Goal: Transaction & Acquisition: Register for event/course

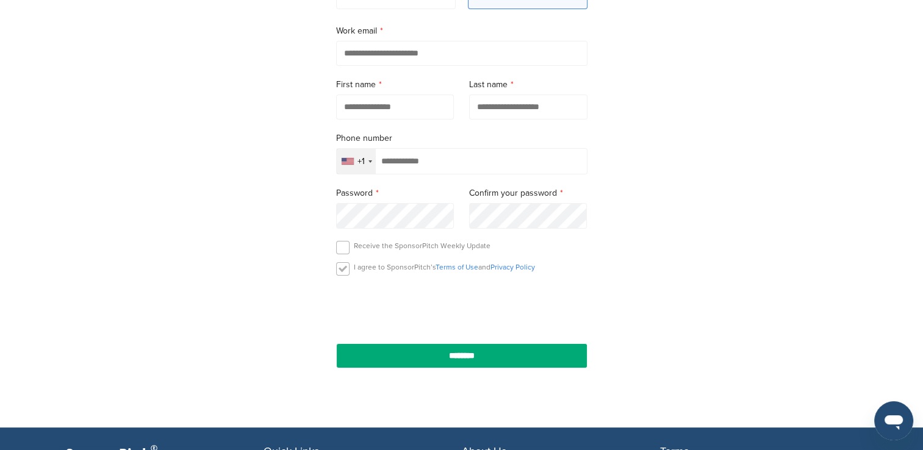
click at [345, 271] on label at bounding box center [342, 268] width 13 height 13
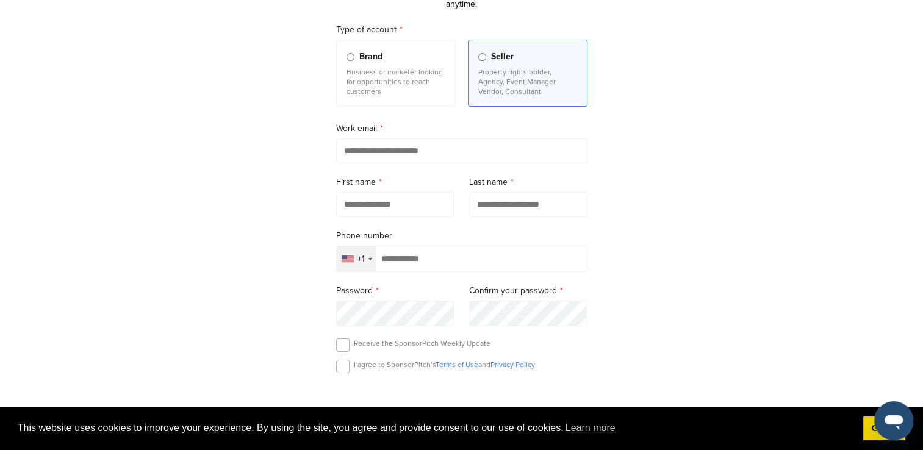
scroll to position [107, 0]
click at [364, 262] on div "+1" at bounding box center [356, 260] width 39 height 25
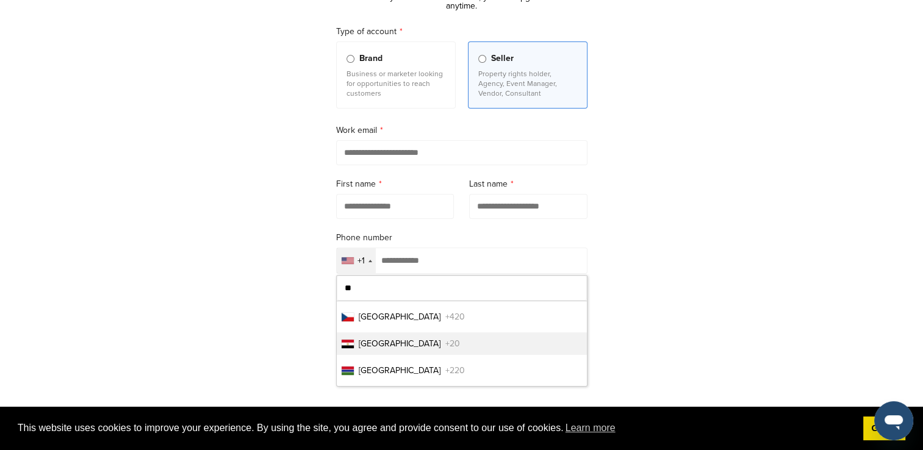
type input "**"
click at [366, 347] on span "Egypt" at bounding box center [400, 343] width 82 height 13
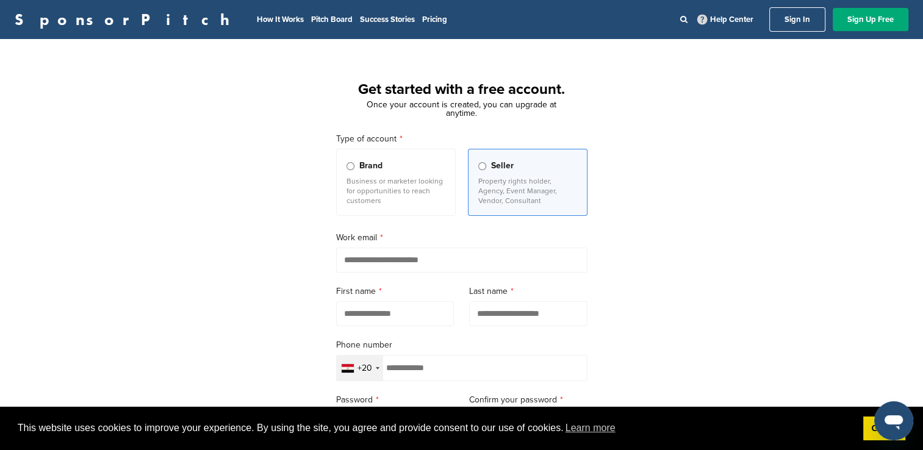
scroll to position [0, 0]
click at [379, 258] on input "email" at bounding box center [461, 260] width 251 height 25
type input "**********"
type input "*******"
type input "*****"
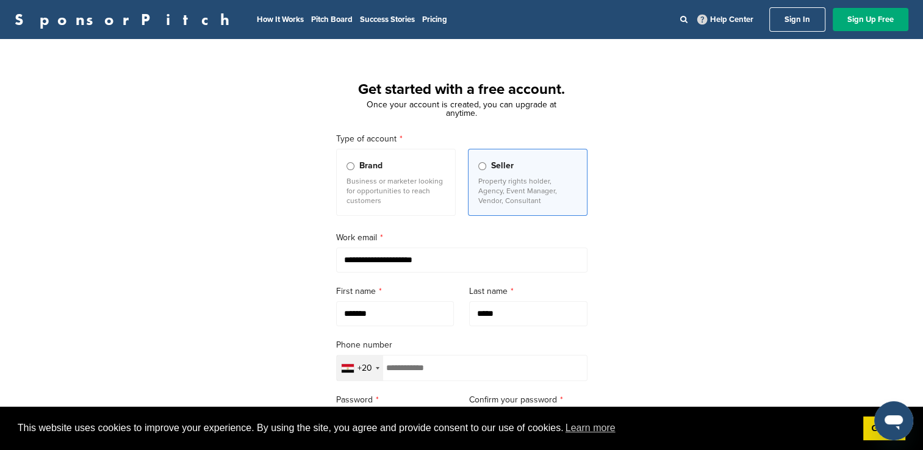
type input "**********"
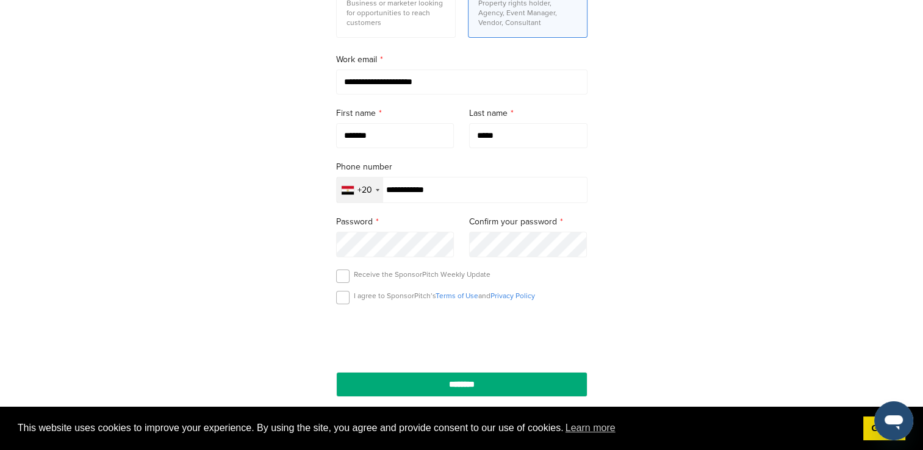
scroll to position [180, 0]
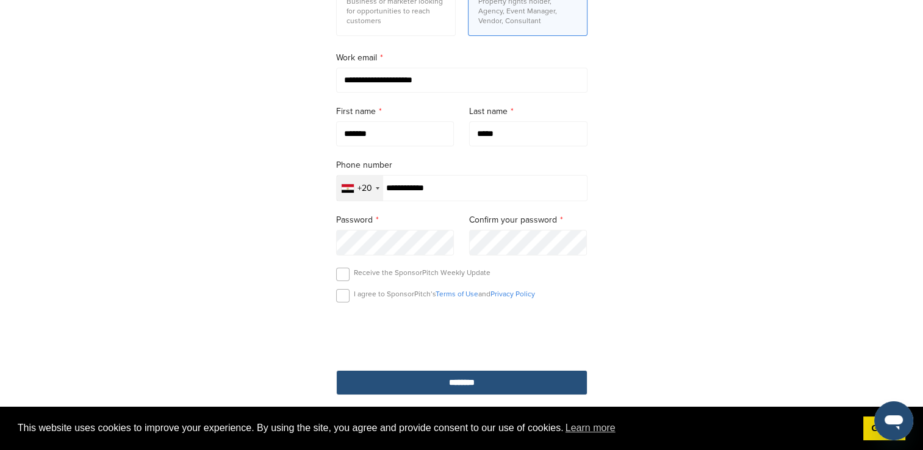
click at [479, 386] on input "********" at bounding box center [461, 382] width 251 height 25
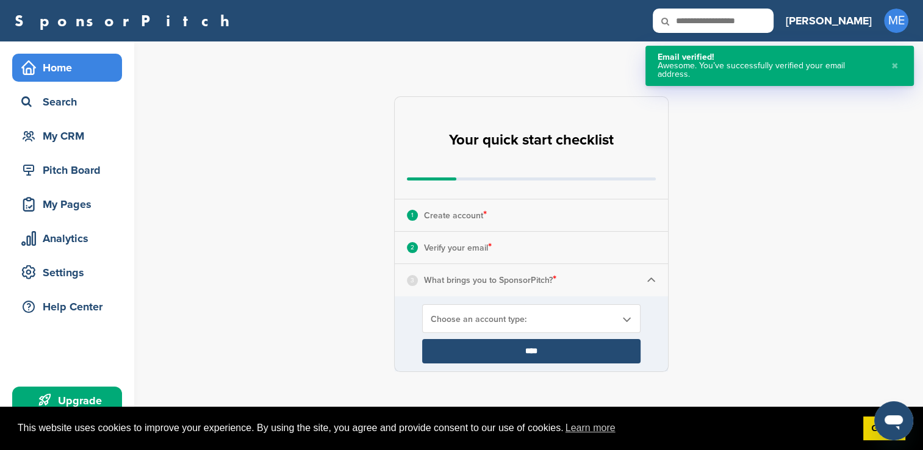
click at [647, 280] on img at bounding box center [651, 280] width 9 height 9
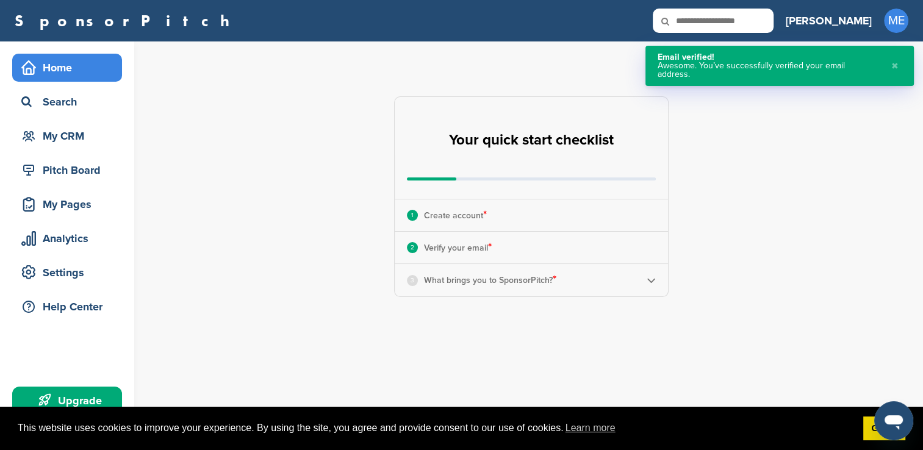
click at [647, 280] on img at bounding box center [651, 280] width 9 height 9
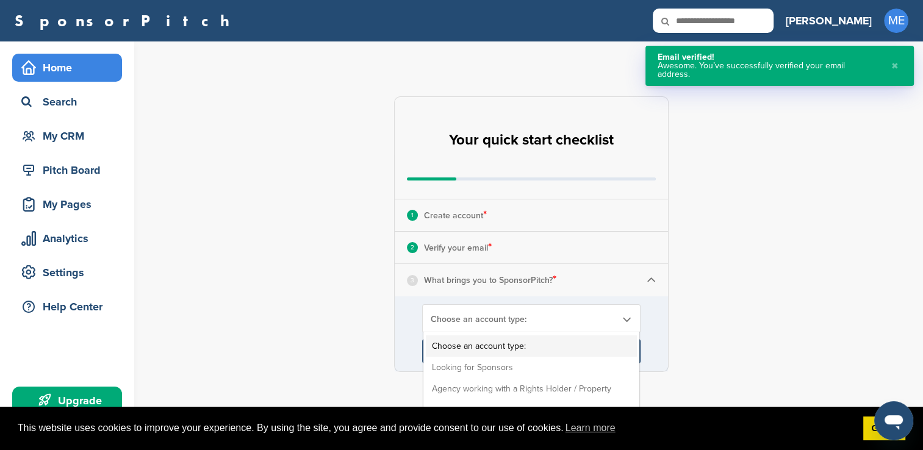
click at [594, 304] on div "Choose an account type: Choose an account type: Looking for Sponsors Agency wor…" at bounding box center [531, 318] width 218 height 29
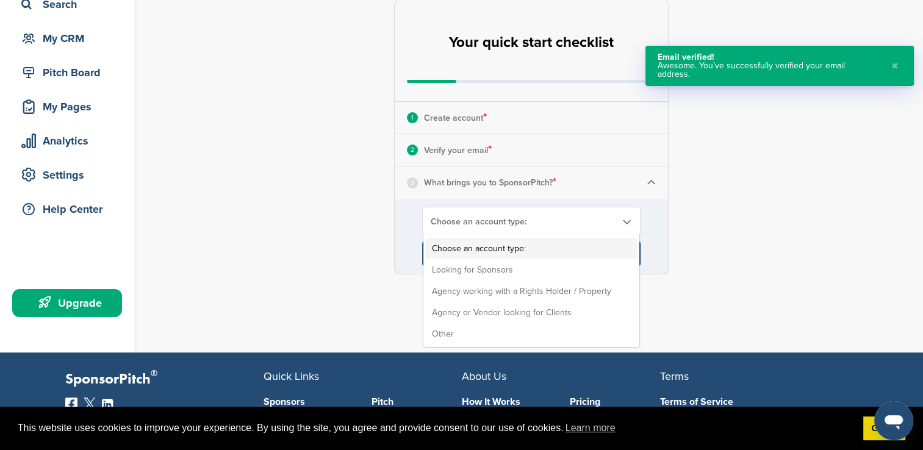
scroll to position [98, 0]
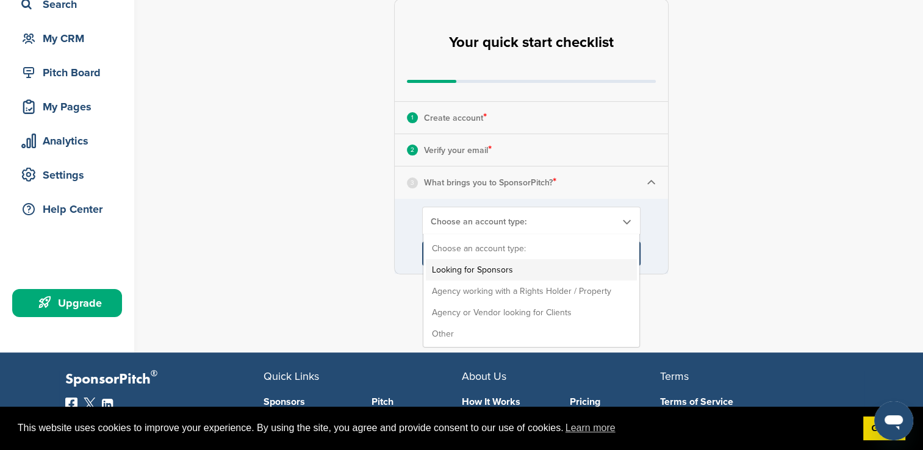
click at [467, 267] on li "Looking for Sponsors" at bounding box center [531, 269] width 211 height 21
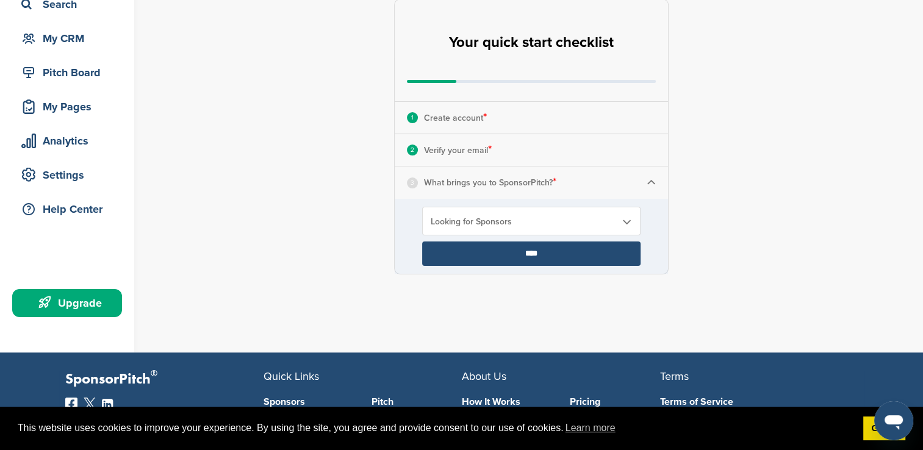
click at [495, 251] on input "****" at bounding box center [531, 254] width 218 height 24
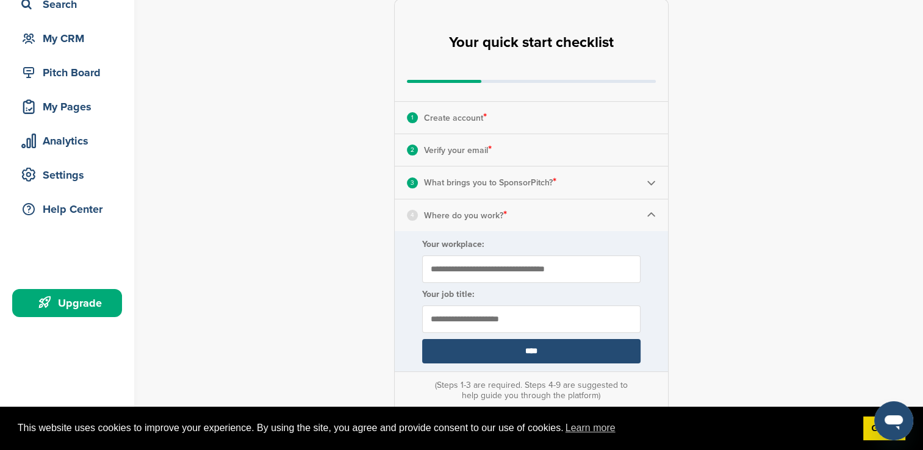
click at [458, 258] on input "Your workplace:" at bounding box center [531, 269] width 218 height 27
type input "**********"
click at [448, 307] on input "text" at bounding box center [531, 319] width 218 height 27
type input "**********"
click at [459, 339] on input "****" at bounding box center [531, 351] width 218 height 24
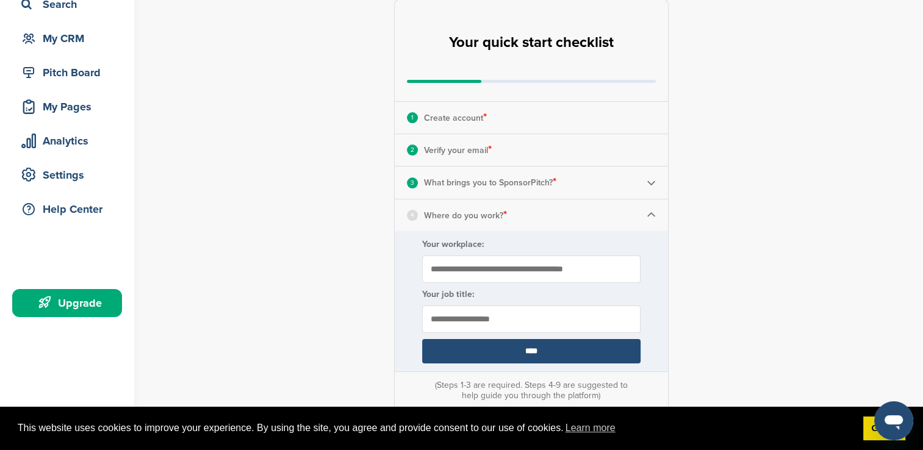
click at [499, 339] on input "****" at bounding box center [531, 351] width 218 height 24
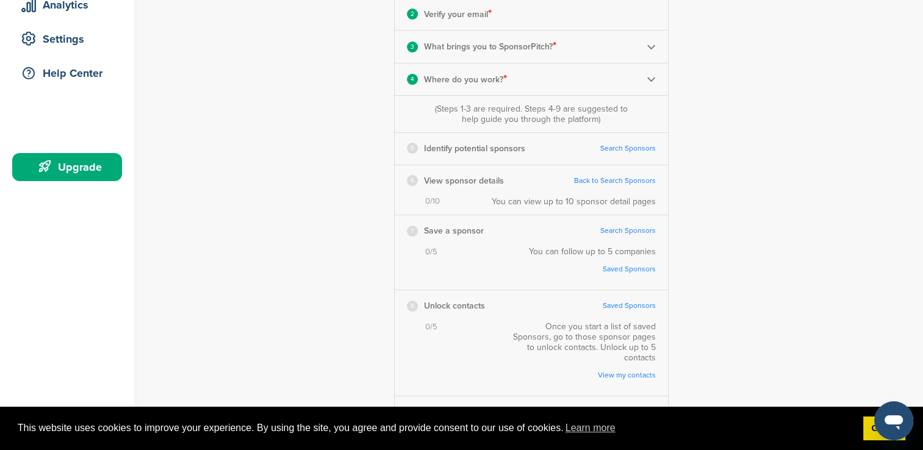
scroll to position [233, 0]
click at [637, 151] on link "Search Sponsors" at bounding box center [628, 149] width 56 height 9
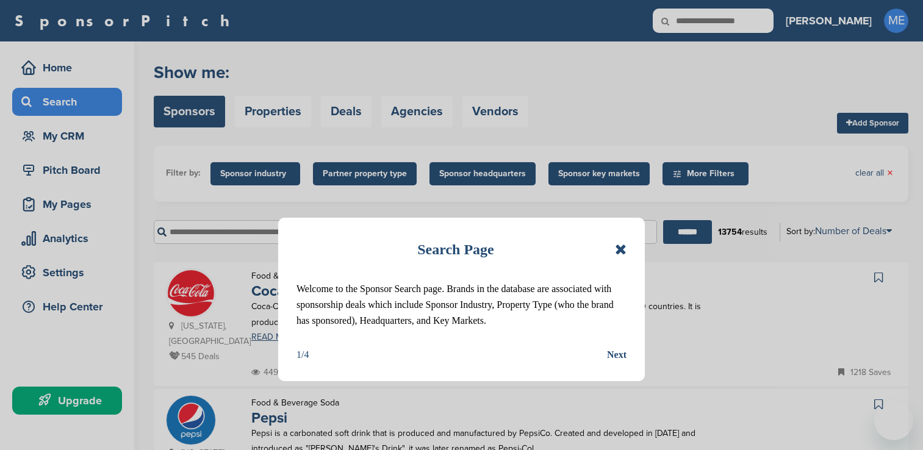
click at [614, 362] on div "Next" at bounding box center [617, 355] width 20 height 16
click at [616, 356] on div "Search Page Welcome to the Sponsor Search page. Brands in the database are asso…" at bounding box center [461, 225] width 923 height 450
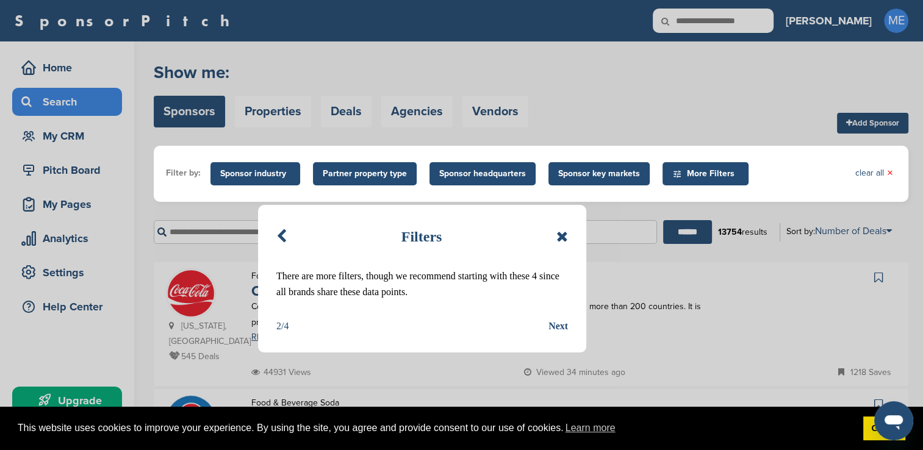
click at [559, 328] on div "Next" at bounding box center [558, 326] width 20 height 16
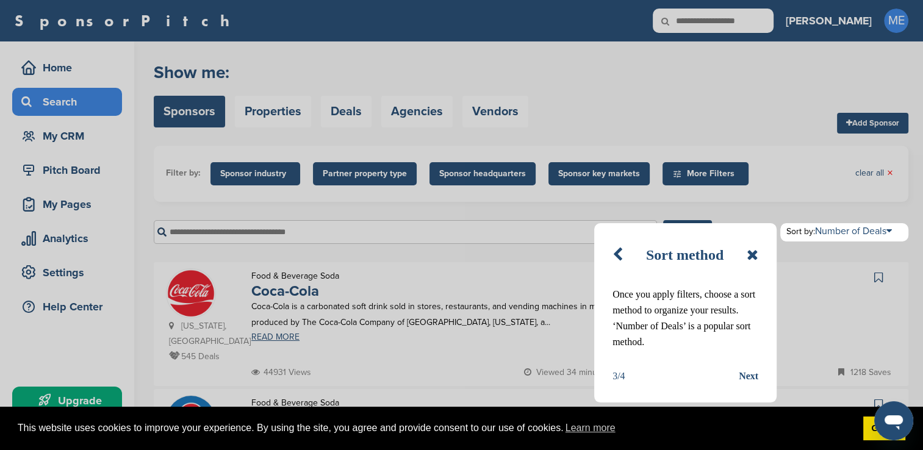
click at [755, 378] on div "Next" at bounding box center [749, 376] width 20 height 16
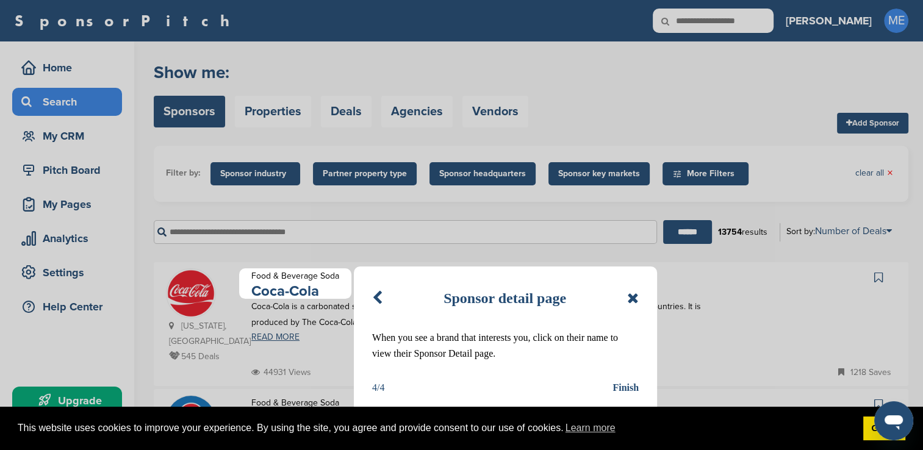
click at [627, 384] on div "Finish" at bounding box center [626, 388] width 26 height 16
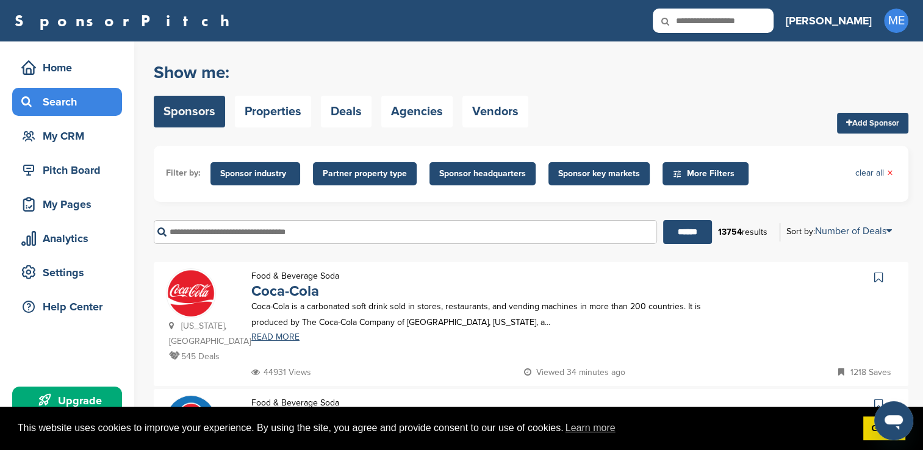
click at [287, 169] on span "Sponsor industry" at bounding box center [255, 173] width 70 height 13
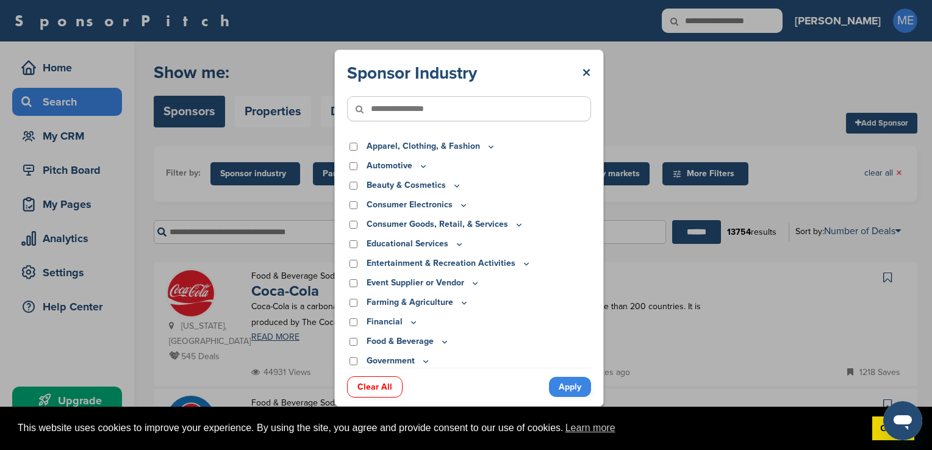
click at [422, 170] on icon at bounding box center [424, 166] width 10 height 10
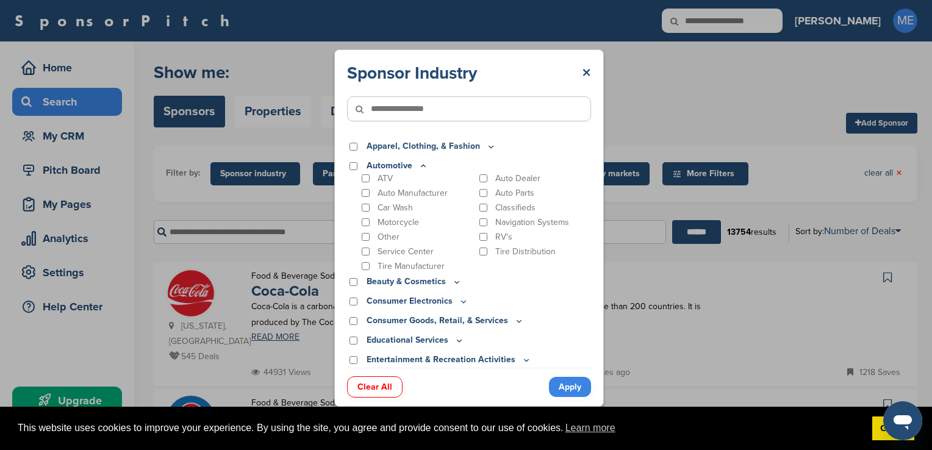
click at [422, 170] on icon at bounding box center [424, 166] width 10 height 10
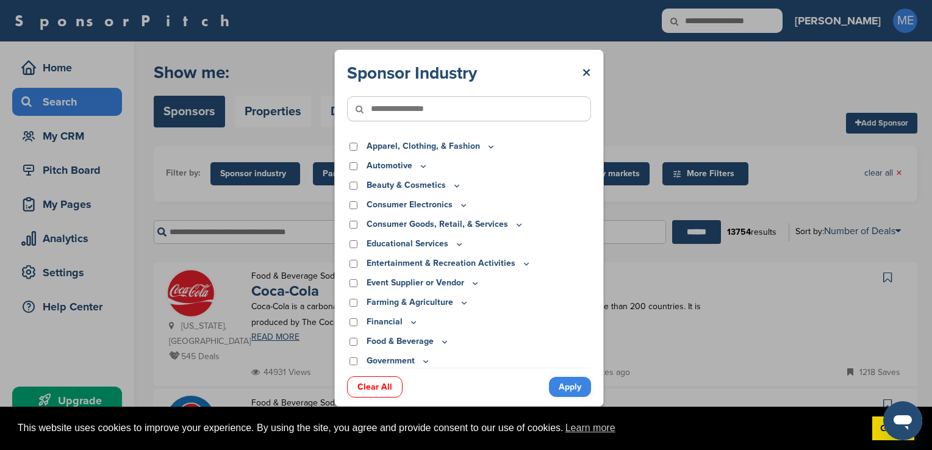
click at [459, 208] on icon at bounding box center [464, 205] width 10 height 10
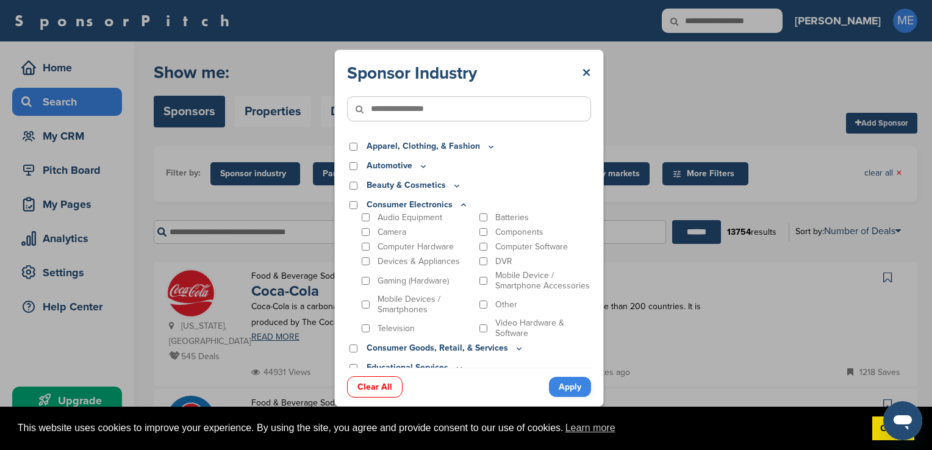
click at [466, 206] on icon at bounding box center [464, 205] width 10 height 10
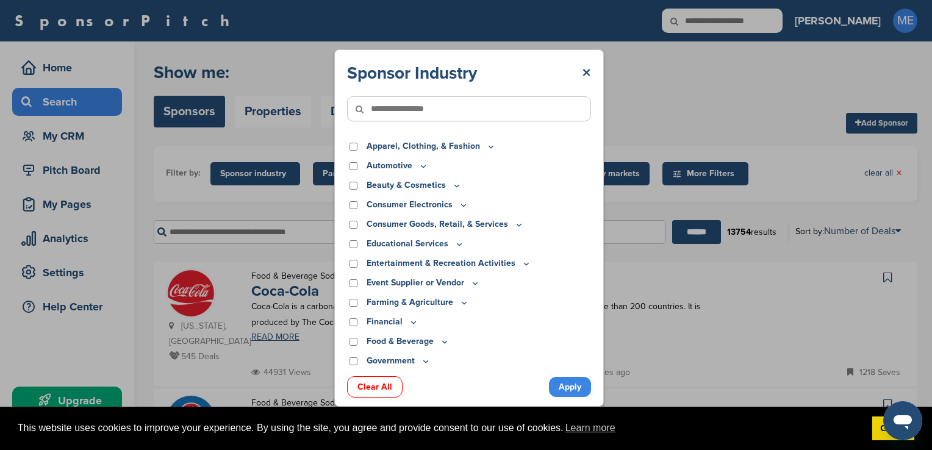
click at [459, 245] on icon at bounding box center [460, 244] width 10 height 10
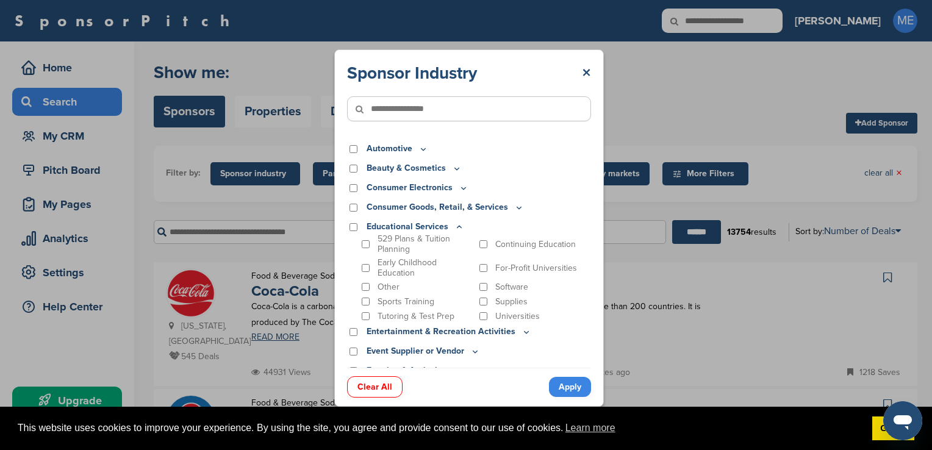
scroll to position [17, 0]
click at [451, 262] on p "Early Childhood Education" at bounding box center [426, 267] width 96 height 21
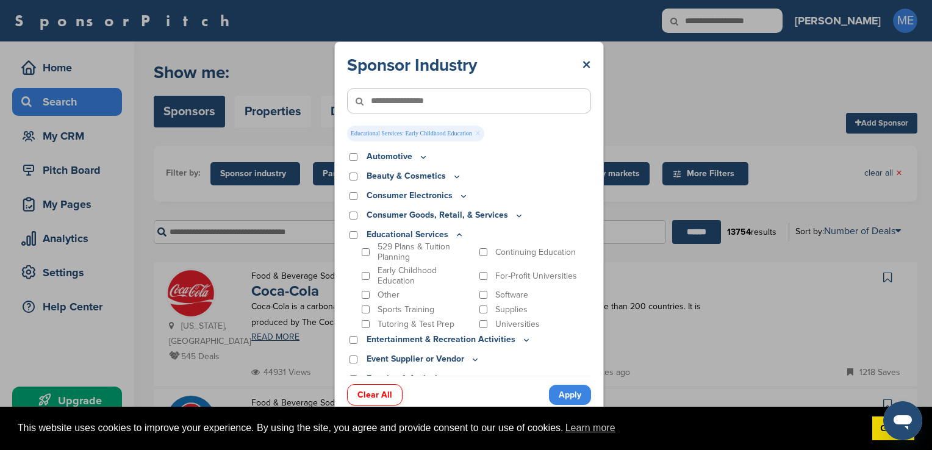
click at [460, 238] on icon at bounding box center [460, 235] width 10 height 10
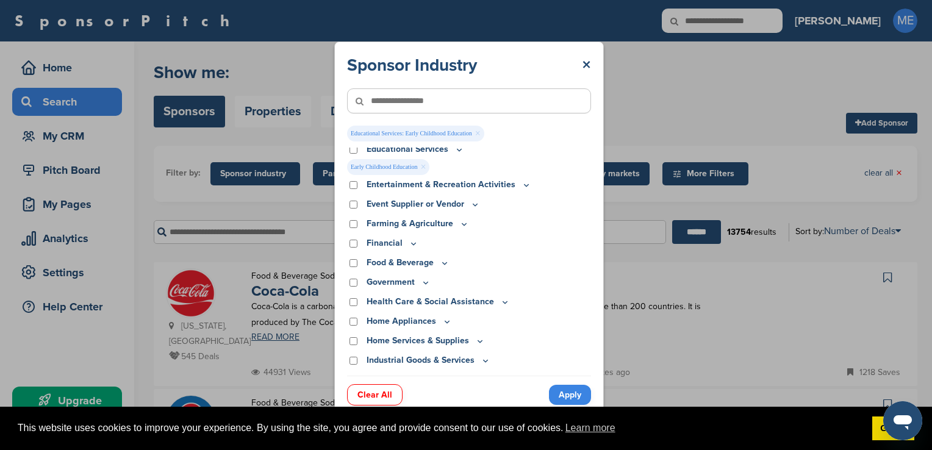
scroll to position [105, 0]
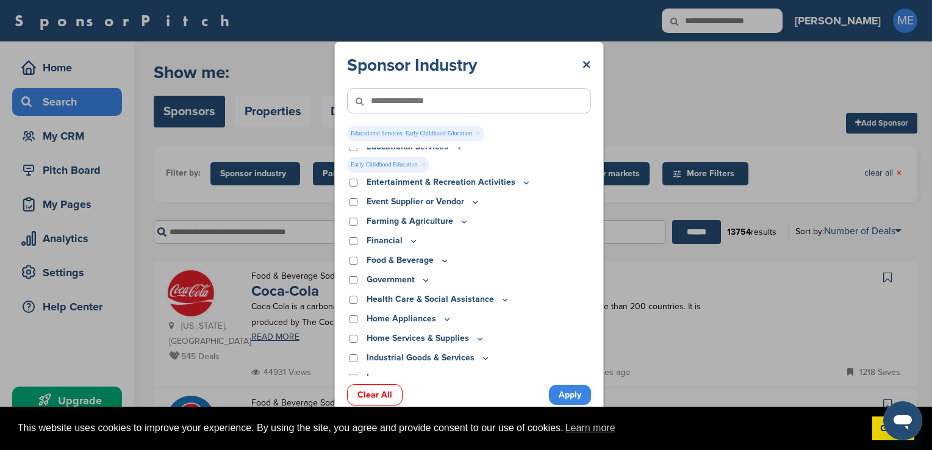
click at [411, 241] on icon at bounding box center [414, 241] width 10 height 10
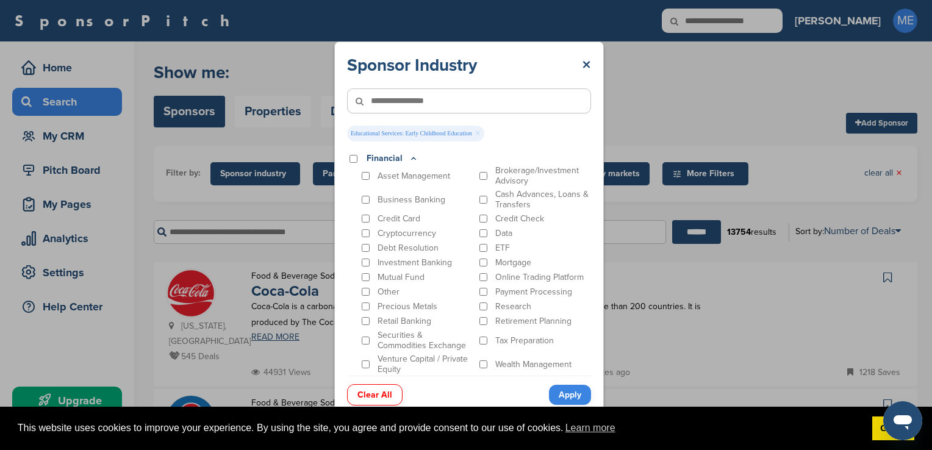
scroll to position [188, 0]
click at [411, 241] on div "Asset Management Brokerage/Investment Advisory Business Banking Cash Advances, …" at bounding box center [475, 269] width 232 height 209
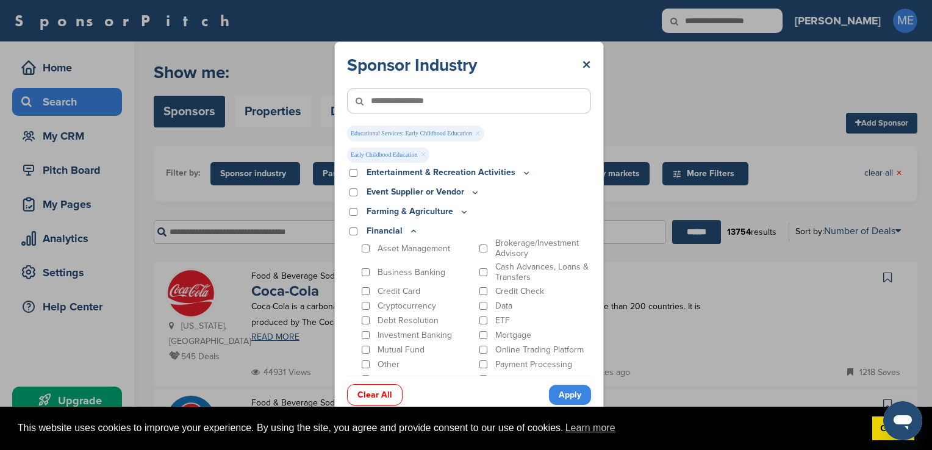
scroll to position [107, 0]
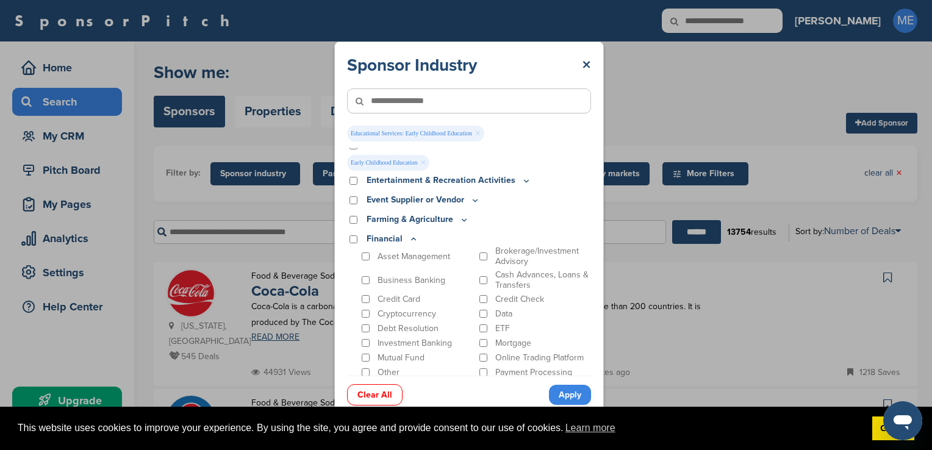
click at [405, 240] on p "Financial" at bounding box center [393, 238] width 52 height 13
click at [410, 239] on icon at bounding box center [414, 239] width 10 height 10
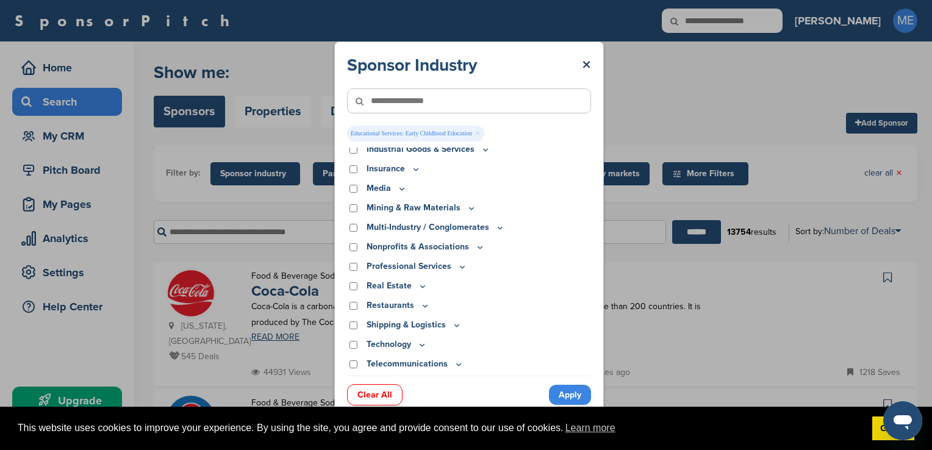
scroll to position [312, 0]
click at [421, 307] on icon at bounding box center [425, 307] width 10 height 10
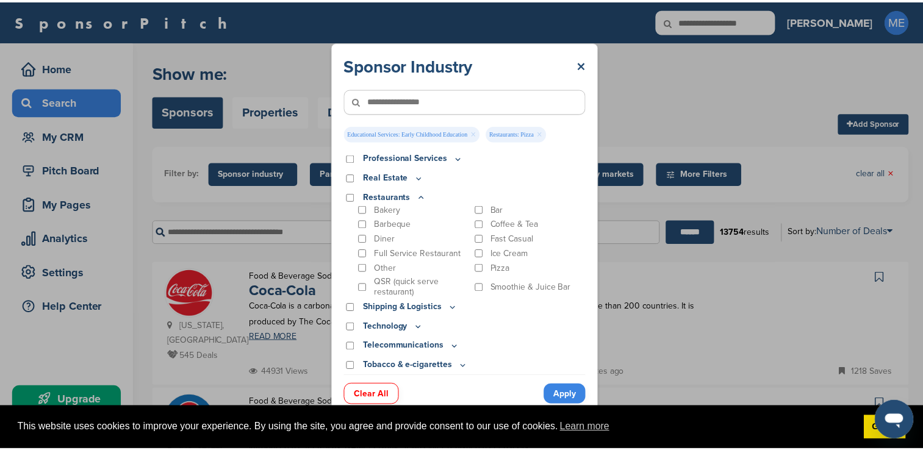
scroll to position [442, 0]
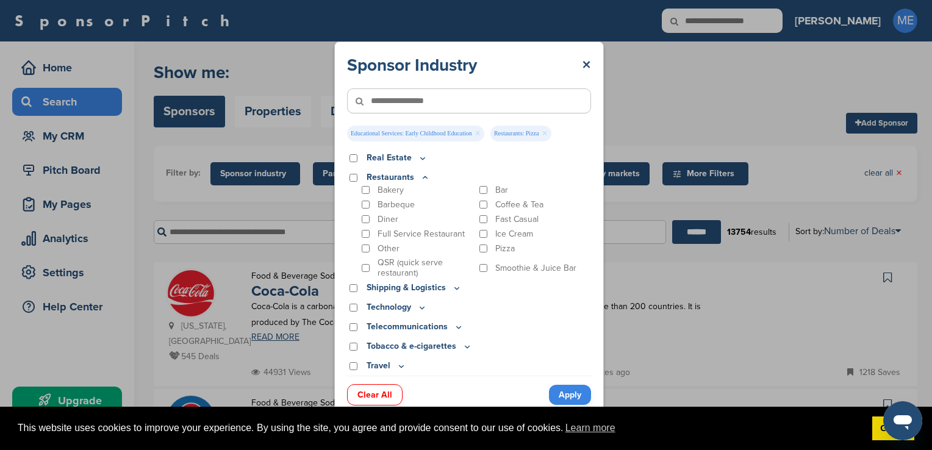
click at [572, 397] on link "Apply" at bounding box center [570, 395] width 42 height 20
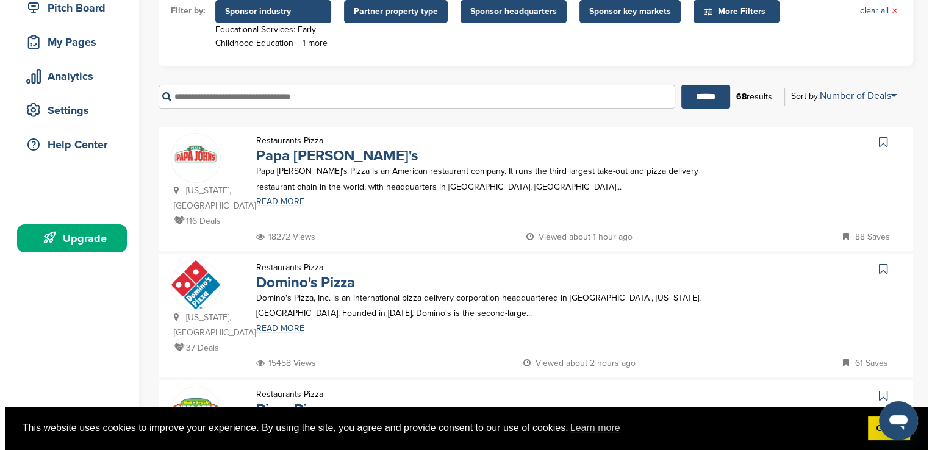
scroll to position [0, 0]
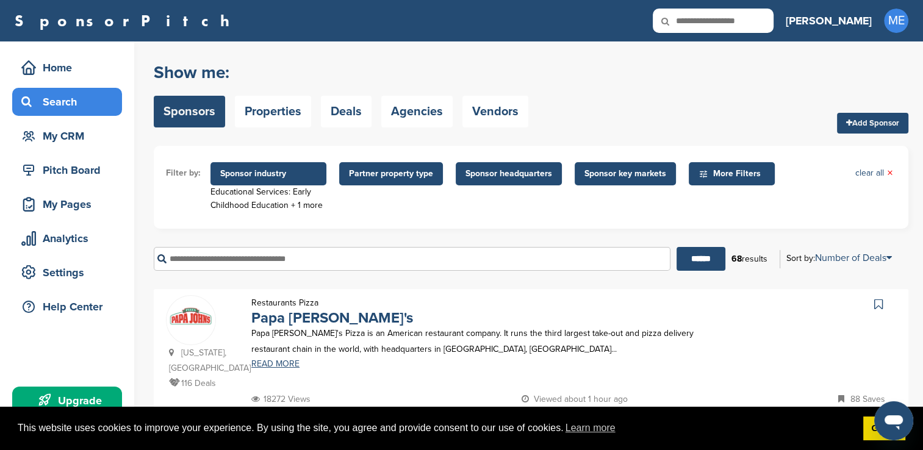
click at [619, 177] on span "Sponsor key markets" at bounding box center [625, 173] width 82 height 13
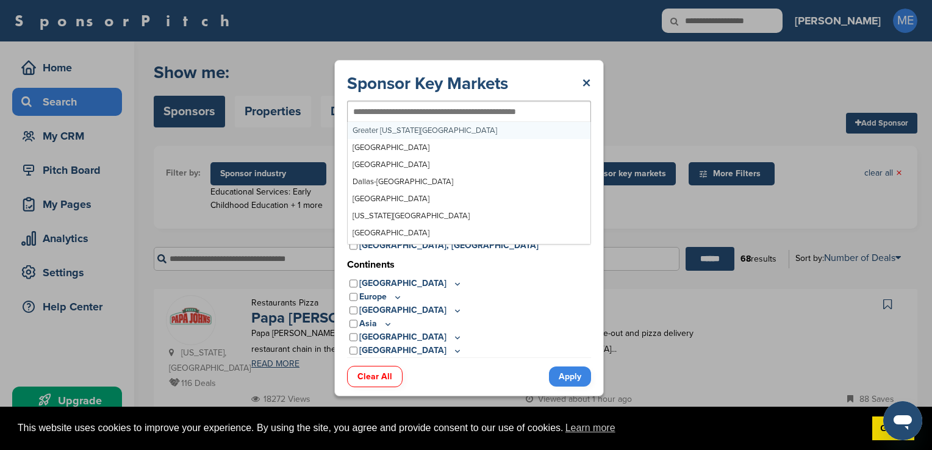
click at [415, 118] on div at bounding box center [469, 112] width 244 height 22
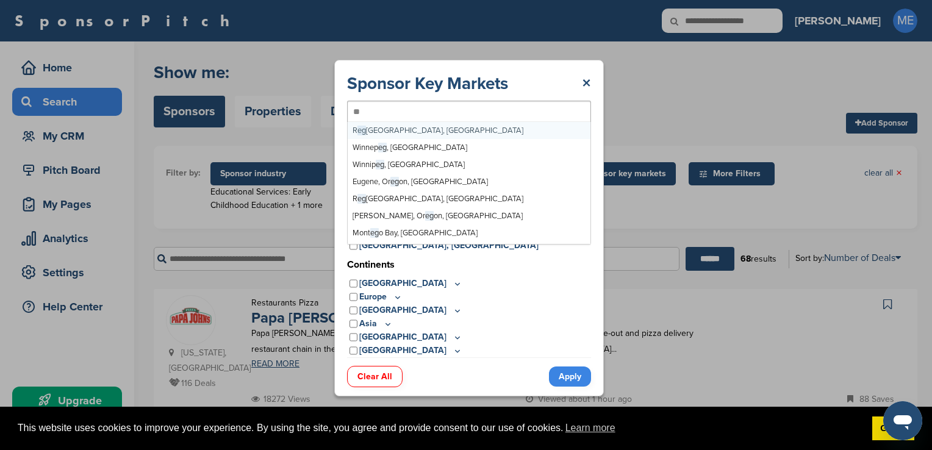
type input "***"
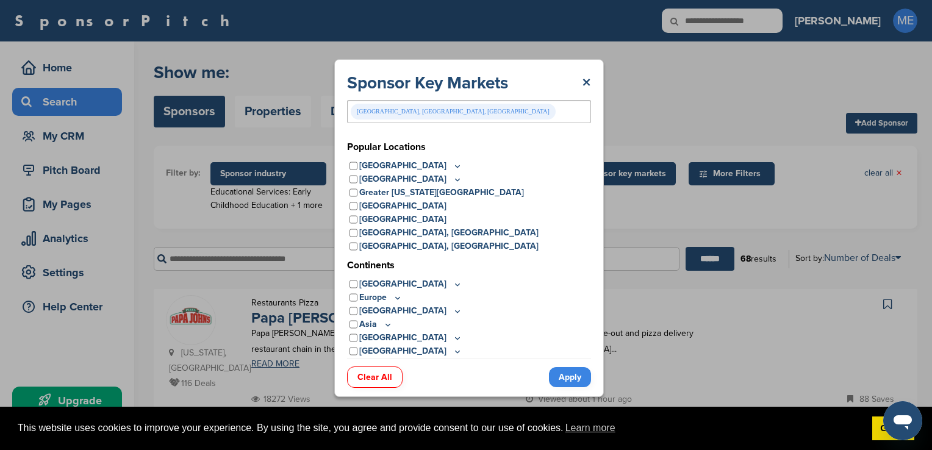
click at [556, 375] on link "Apply" at bounding box center [570, 377] width 42 height 20
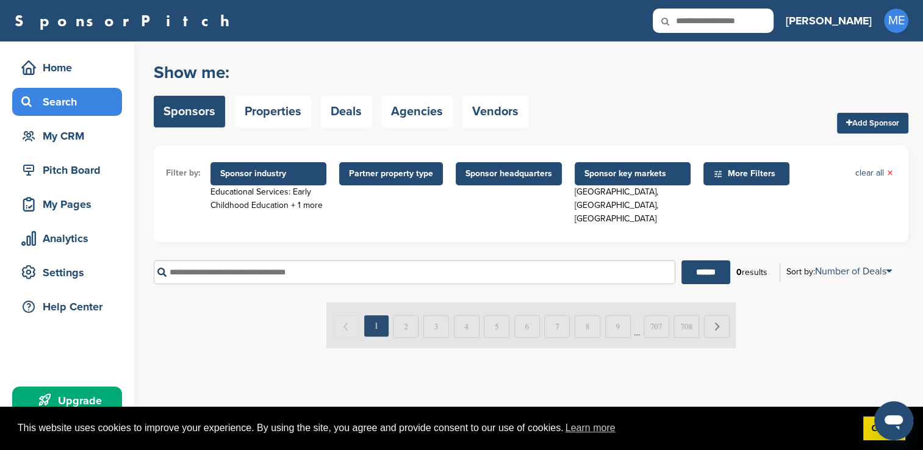
click at [630, 178] on span "Sponsor key markets" at bounding box center [632, 173] width 96 height 13
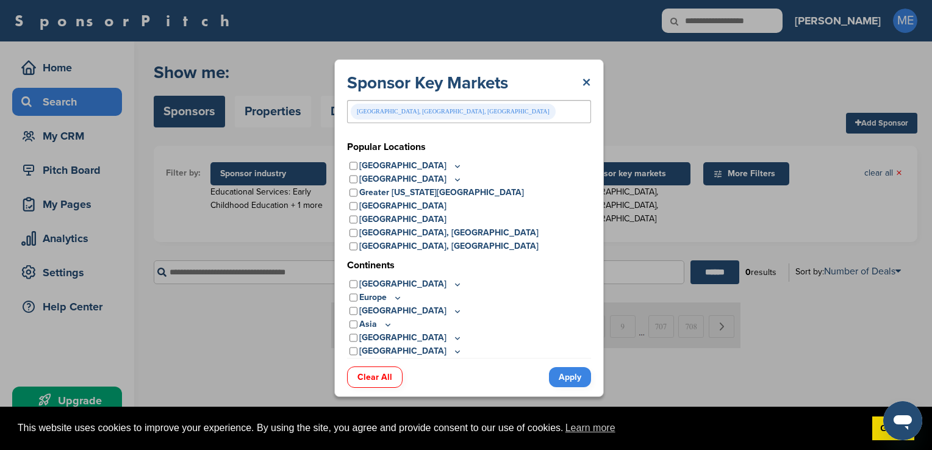
click at [586, 87] on link "×" at bounding box center [586, 83] width 9 height 22
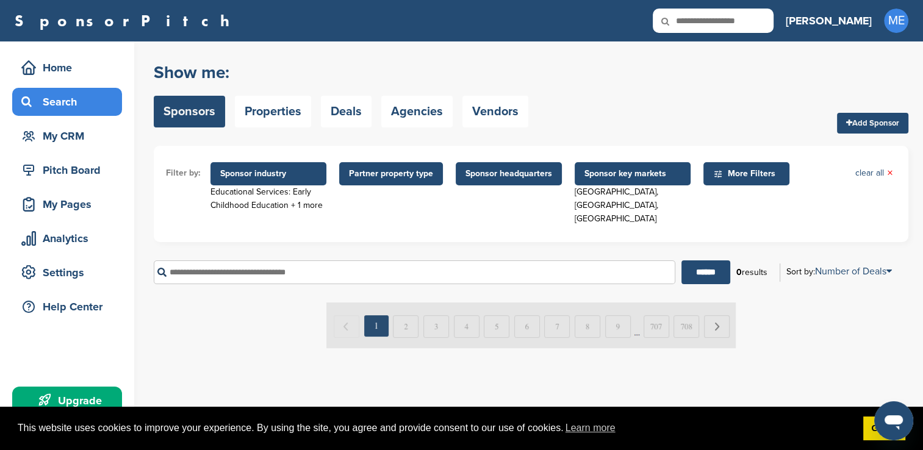
click at [503, 174] on span "Sponsor headquarters" at bounding box center [509, 173] width 87 height 13
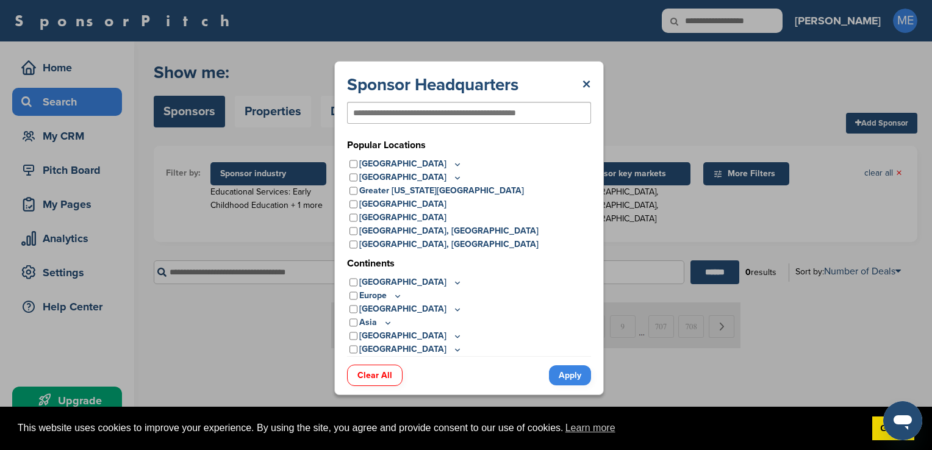
click at [630, 289] on div "Sponsor Headquarters × Popular Locations United States Midwest Illinois Indiana…" at bounding box center [469, 228] width 938 height 456
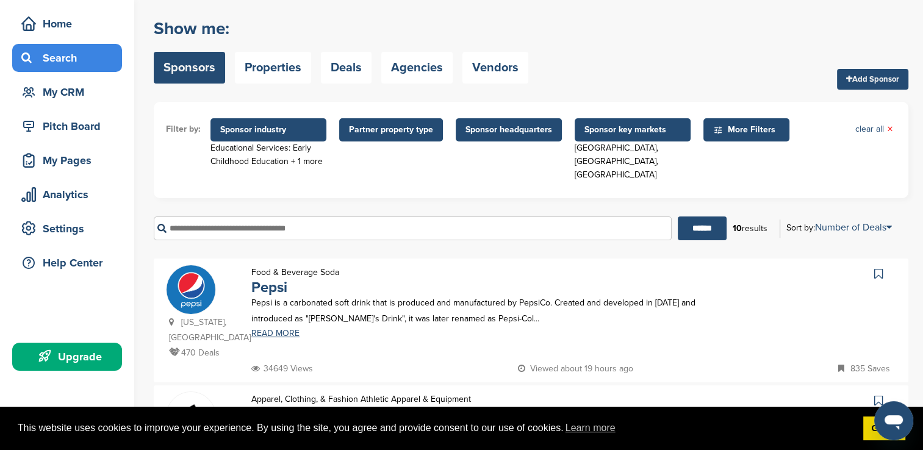
scroll to position [46, 0]
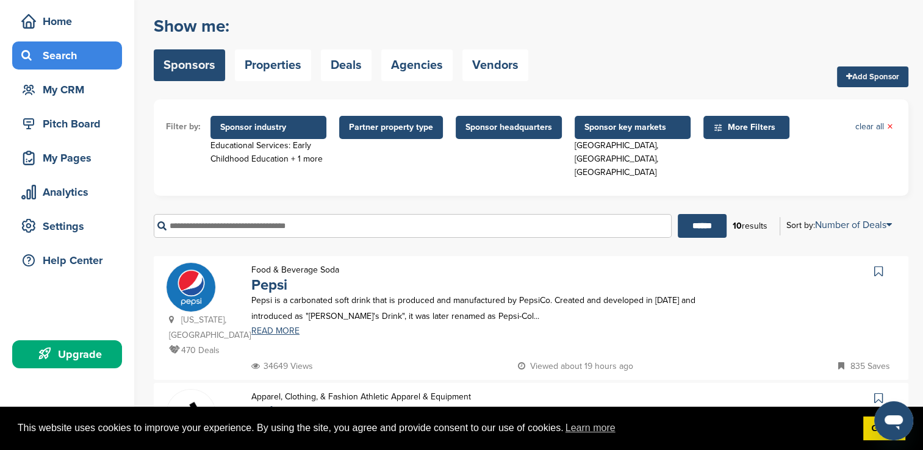
click at [420, 130] on span "Partner property type" at bounding box center [391, 127] width 84 height 13
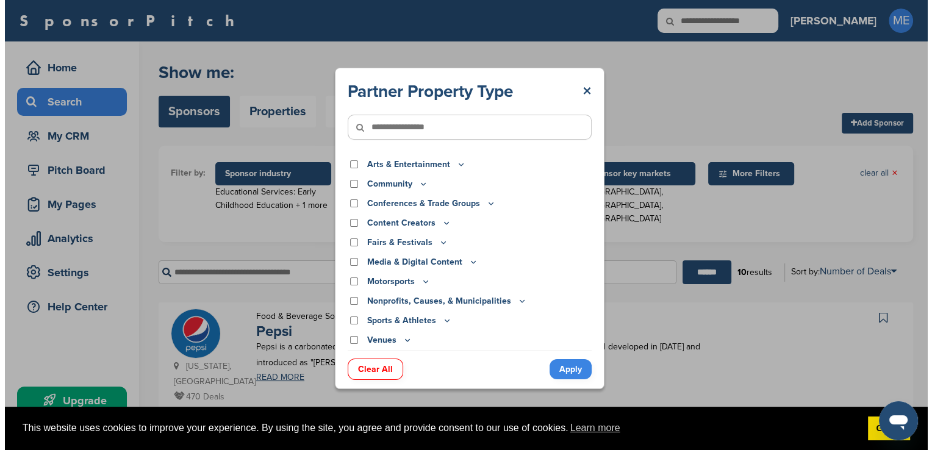
scroll to position [0, 0]
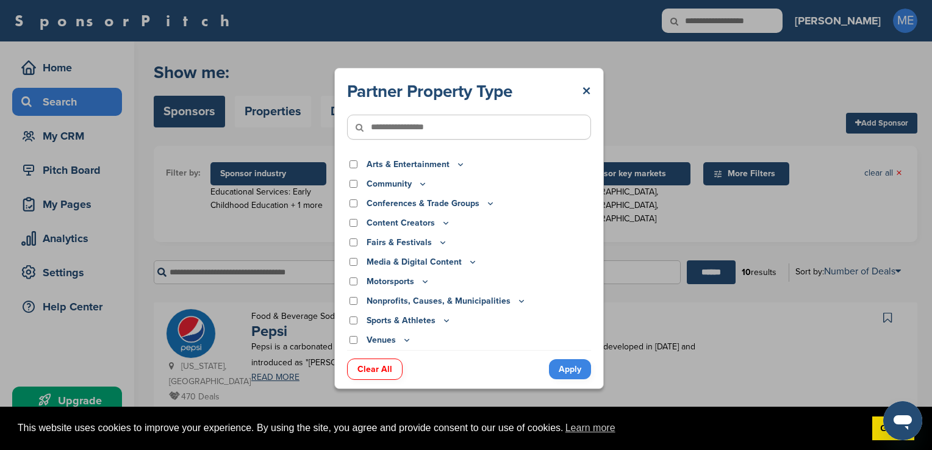
click at [420, 187] on icon at bounding box center [423, 184] width 10 height 10
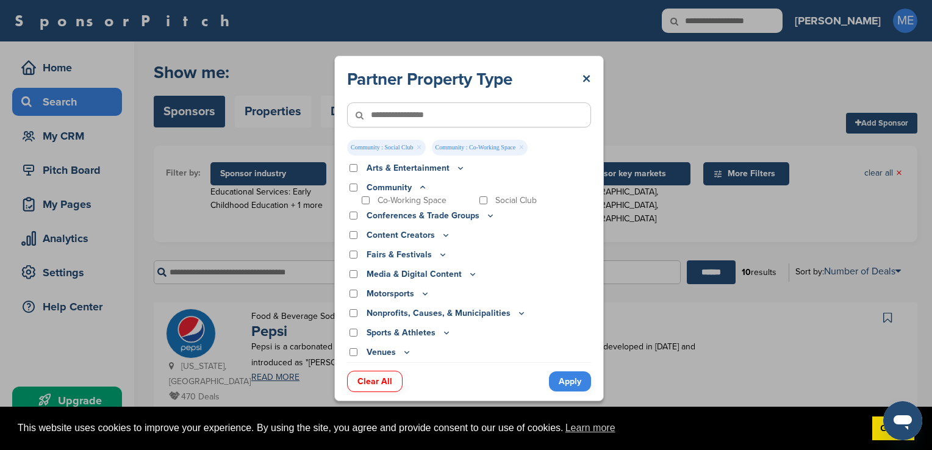
click at [441, 236] on icon at bounding box center [446, 235] width 10 height 10
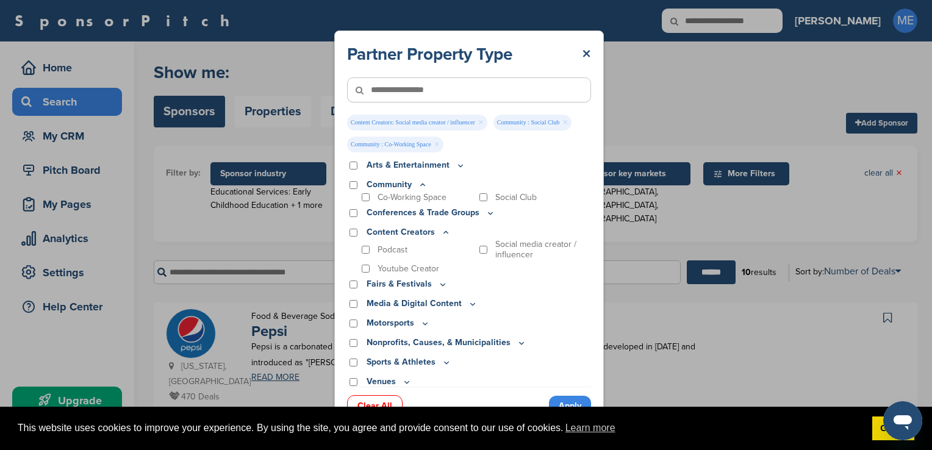
click at [412, 234] on p "Content Creators" at bounding box center [409, 232] width 84 height 13
click at [444, 234] on icon at bounding box center [446, 233] width 10 height 10
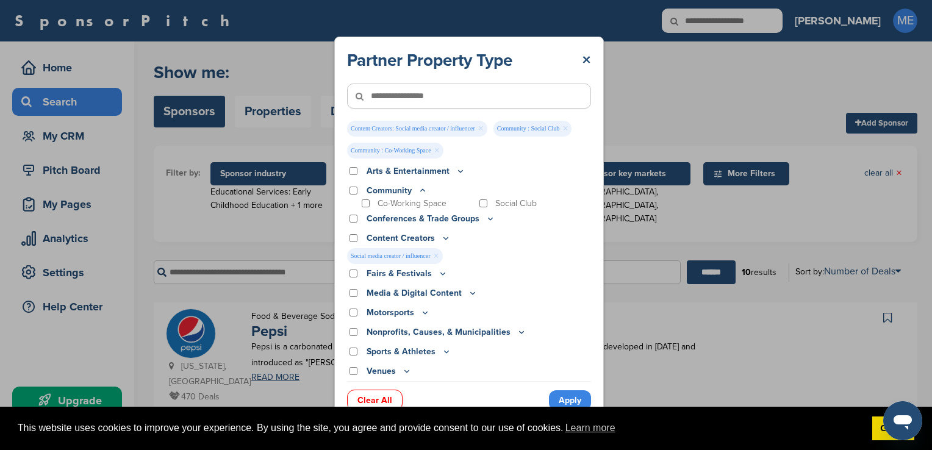
click at [471, 294] on icon at bounding box center [473, 293] width 4 height 2
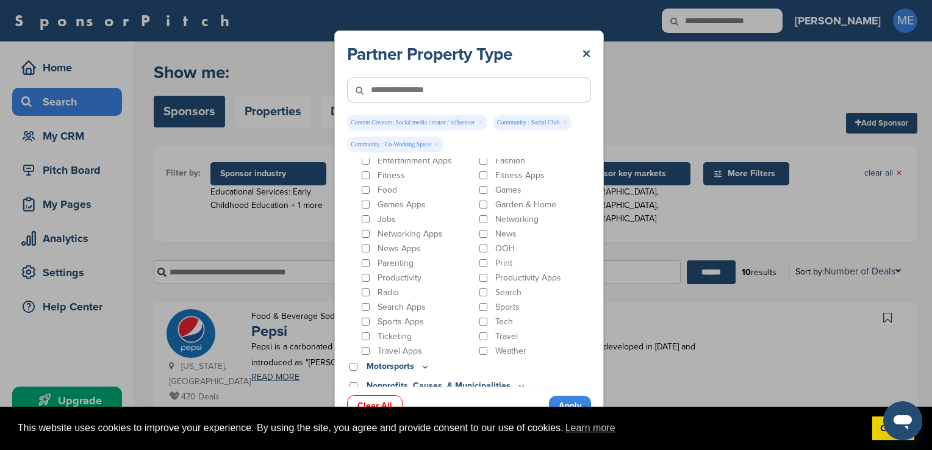
scroll to position [168, 0]
click at [427, 281] on div "Productivity" at bounding box center [416, 278] width 115 height 12
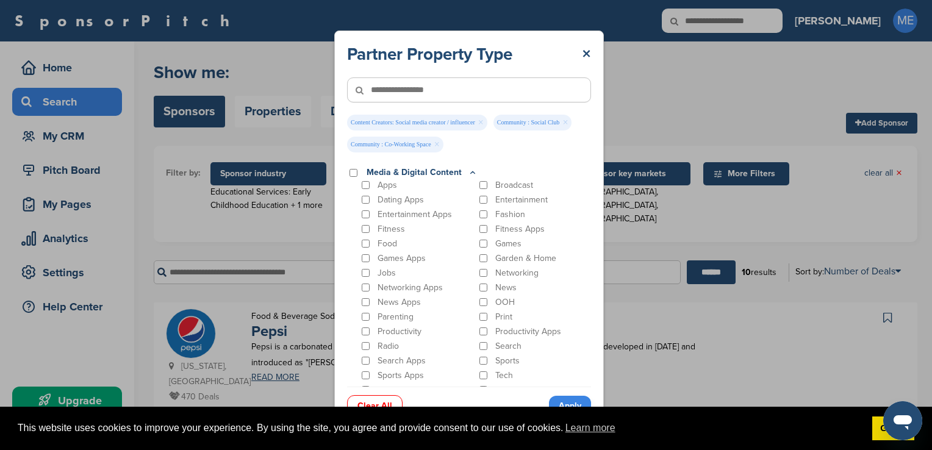
scroll to position [114, 0]
click at [404, 174] on p "Media & Digital Content" at bounding box center [422, 173] width 111 height 13
click at [439, 171] on p "Media & Digital Content" at bounding box center [422, 173] width 111 height 13
click at [468, 172] on icon at bounding box center [473, 173] width 10 height 10
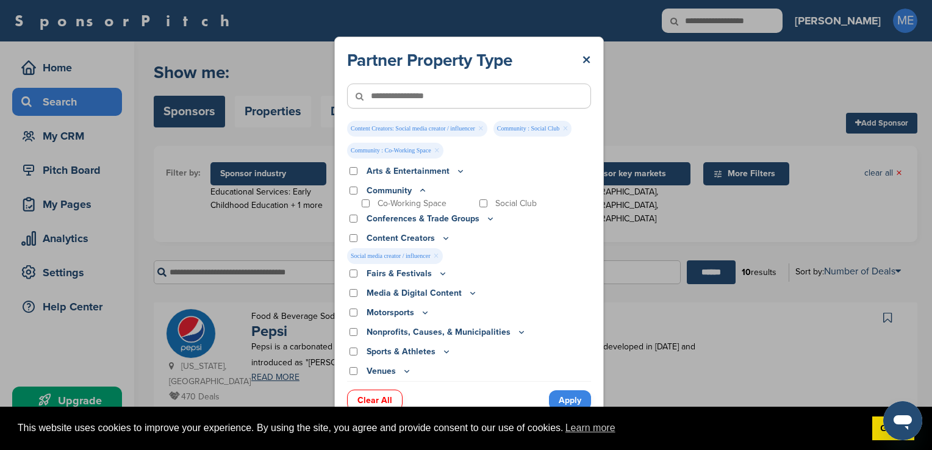
click at [517, 333] on icon at bounding box center [522, 332] width 10 height 10
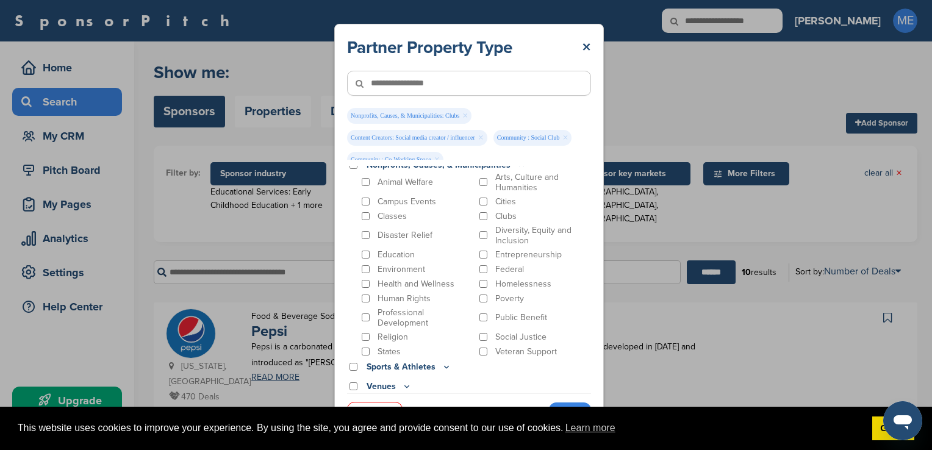
scroll to position [171, 0]
click at [372, 317] on div "Professional Development" at bounding box center [416, 315] width 115 height 21
click at [407, 384] on icon at bounding box center [407, 384] width 10 height 10
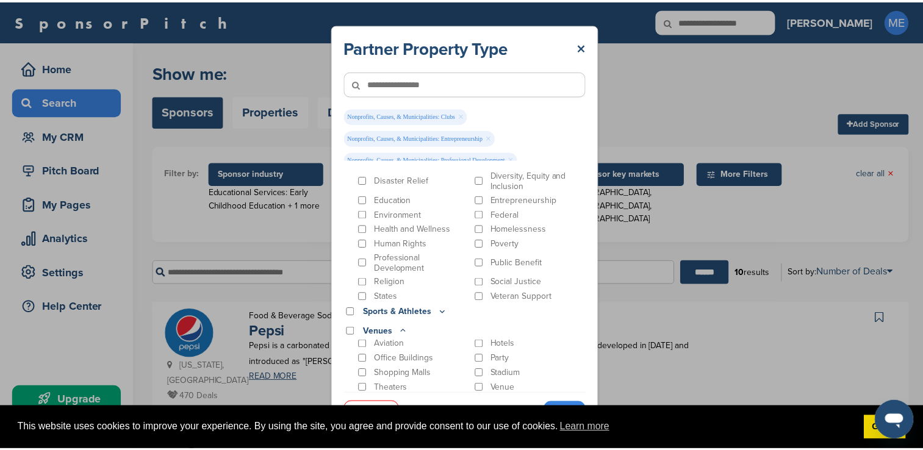
scroll to position [223, 0]
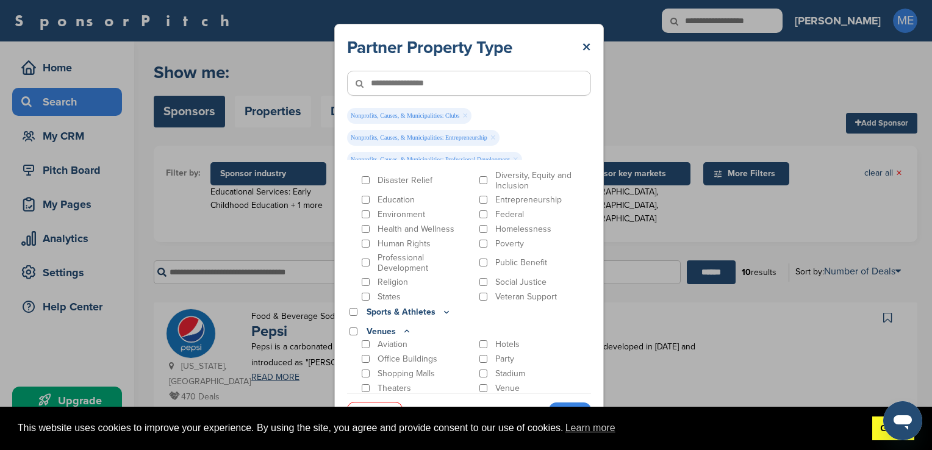
click at [879, 434] on link "Got it!" at bounding box center [893, 429] width 42 height 24
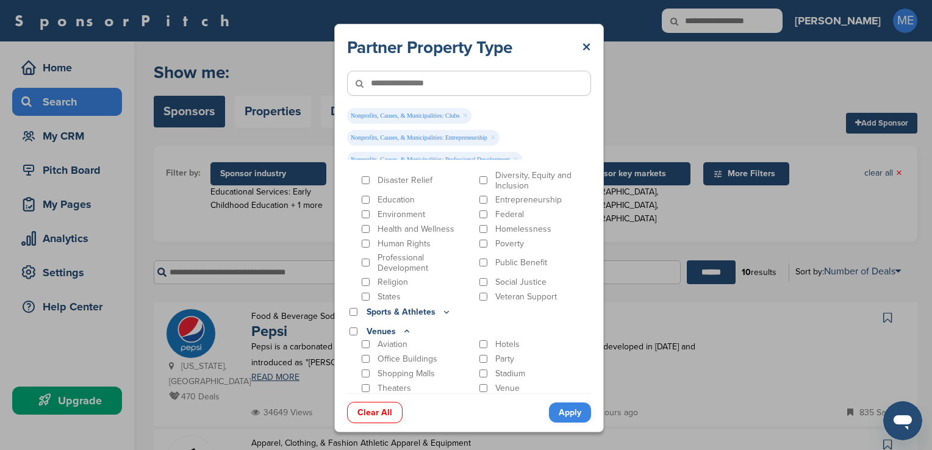
click at [569, 412] on link "Apply" at bounding box center [570, 413] width 42 height 20
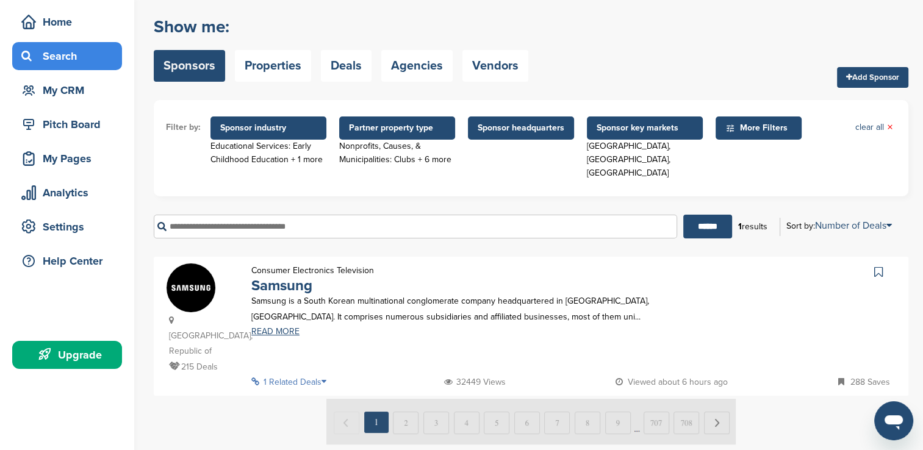
scroll to position [46, 0]
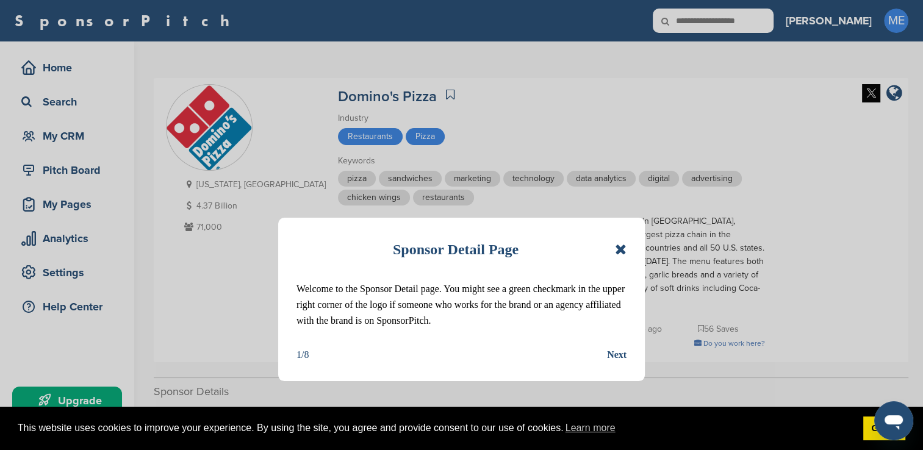
click at [620, 245] on icon at bounding box center [621, 249] width 12 height 15
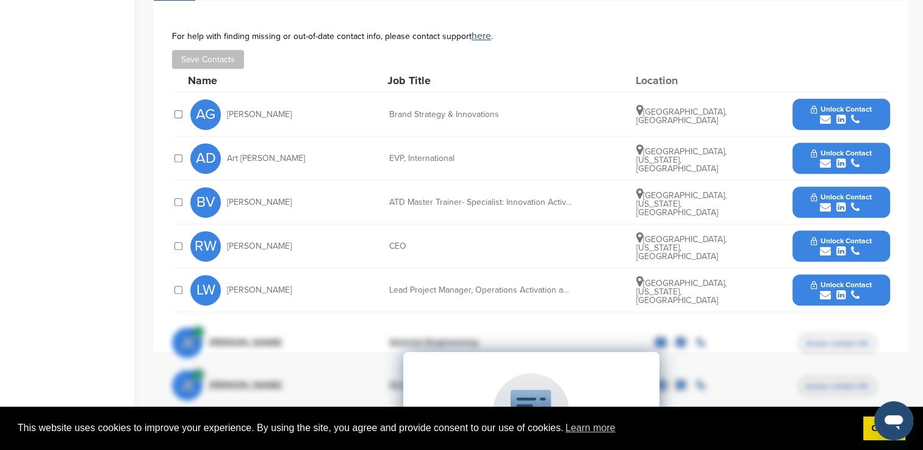
scroll to position [456, 0]
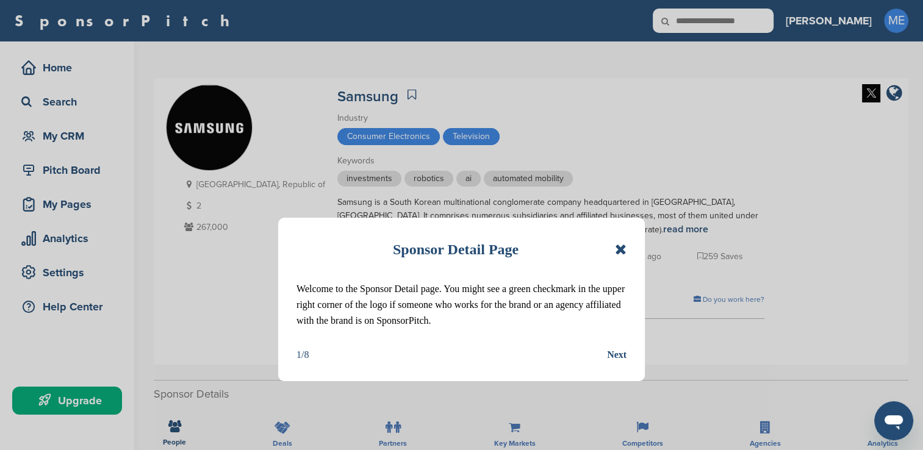
click at [620, 250] on icon at bounding box center [621, 249] width 12 height 15
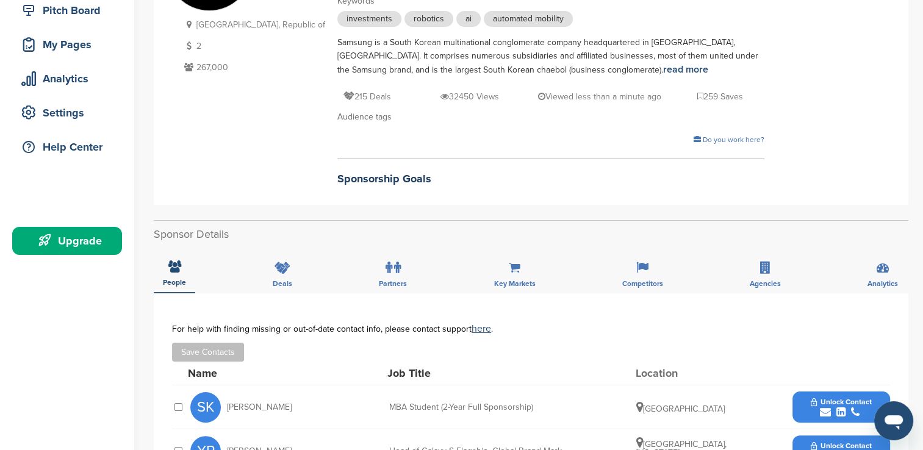
scroll to position [161, 0]
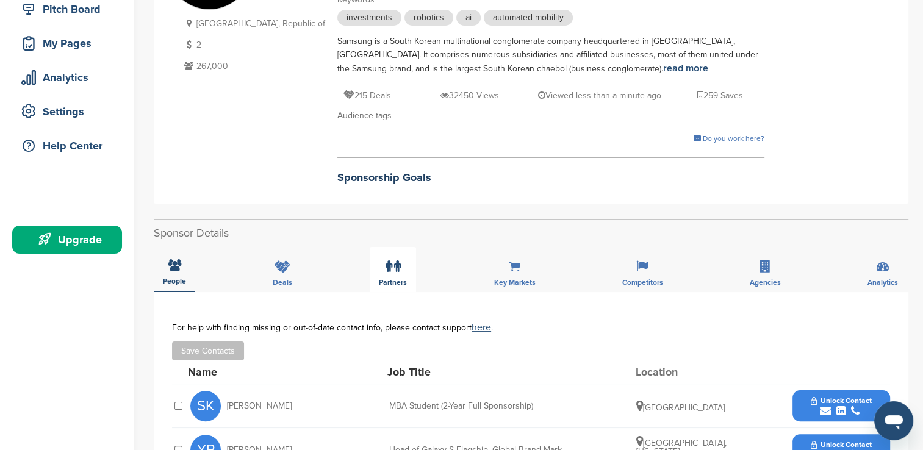
click at [387, 267] on icon at bounding box center [389, 267] width 7 height 12
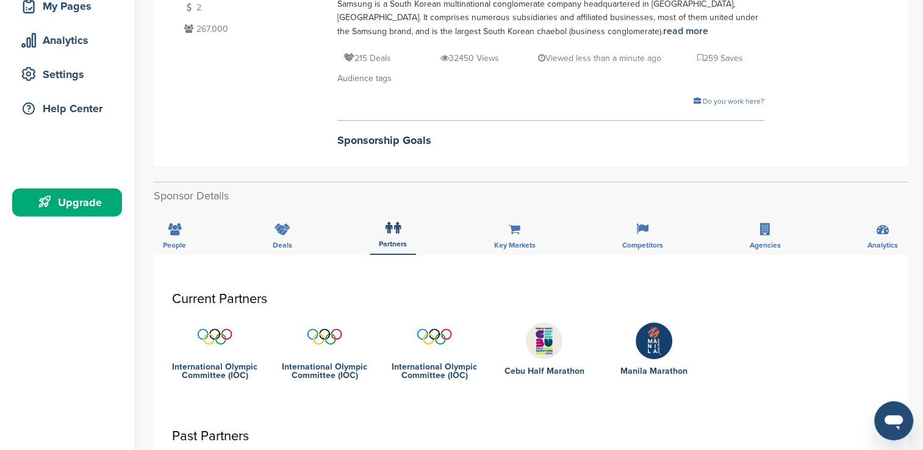
scroll to position [0, 0]
